Goal: Information Seeking & Learning: Learn about a topic

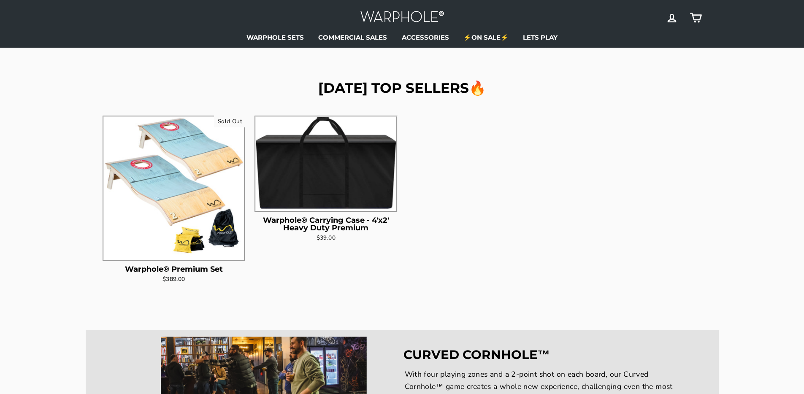
scroll to position [525, 0]
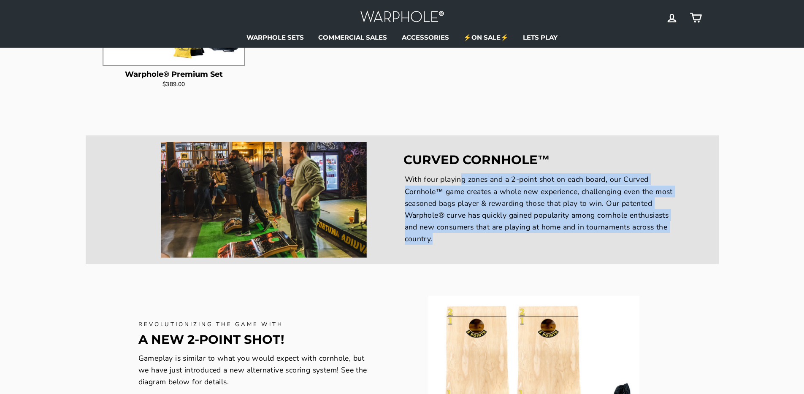
drag, startPoint x: 462, startPoint y: 176, endPoint x: 487, endPoint y: 250, distance: 78.4
click at [487, 250] on div "CURVED CORNHOLE™ With four playing zones and a 2-point shot on each board, our …" at bounding box center [402, 200] width 555 height 126
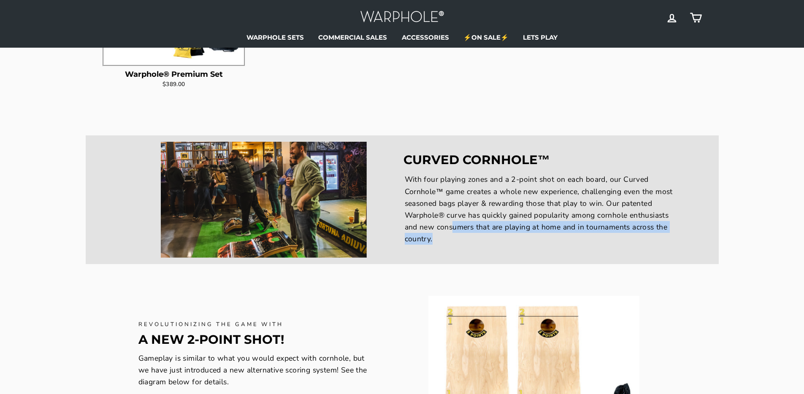
drag, startPoint x: 492, startPoint y: 248, endPoint x: 478, endPoint y: 243, distance: 14.4
click at [478, 243] on div "CURVED CORNHOLE™ With four playing zones and a 2-point shot on each board, our …" at bounding box center [402, 200] width 555 height 126
click at [478, 243] on p "With four playing zones and a 2-point shot on each board, our Curved Cornhole™ …" at bounding box center [540, 209] width 271 height 71
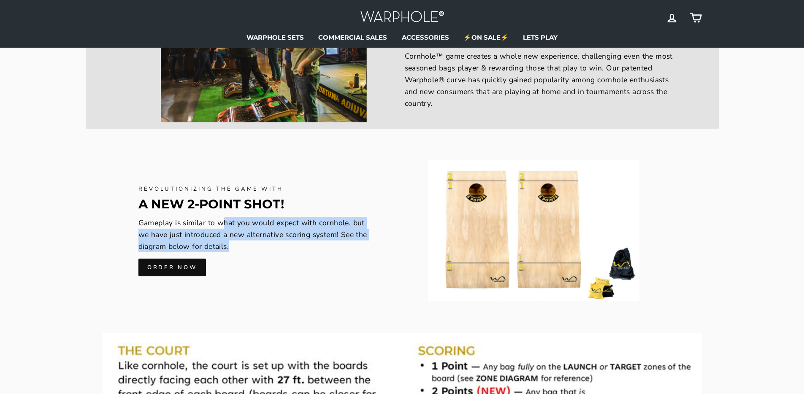
drag, startPoint x: 222, startPoint y: 222, endPoint x: 247, endPoint y: 247, distance: 35.8
click at [247, 247] on p "Gameplay is similar to what you would expect with cornhole, but we have just in…" at bounding box center [258, 234] width 239 height 35
click at [251, 234] on p "Gameplay is similar to what you would expect with cornhole, but we have just in…" at bounding box center [258, 234] width 239 height 35
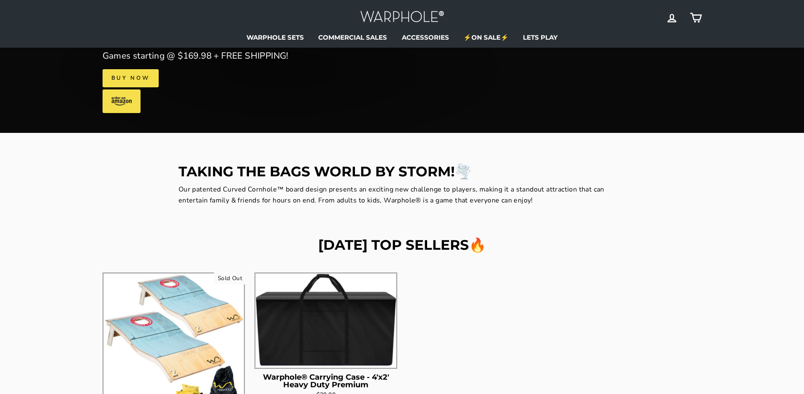
scroll to position [0, 0]
